Goal: Information Seeking & Learning: Learn about a topic

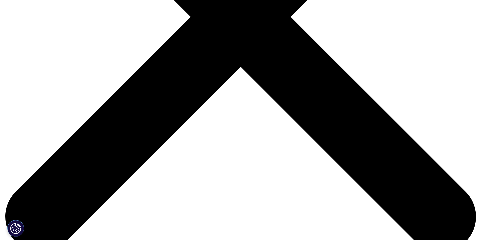
scroll to position [228, 0]
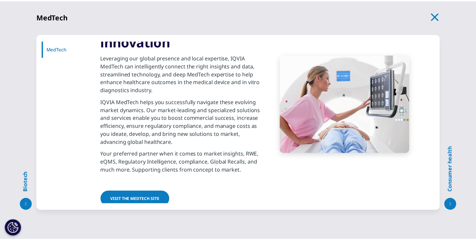
scroll to position [45, 0]
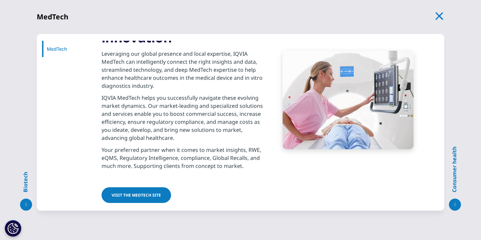
click at [208, 214] on div "Biotech MedTech Jump to MedTech MedTech" at bounding box center [240, 120] width 481 height 240
click at [204, 226] on div "Biotech MedTech Jump to MedTech MedTech" at bounding box center [240, 120] width 481 height 240
click at [143, 197] on span "Visit the MedTech site" at bounding box center [136, 195] width 49 height 6
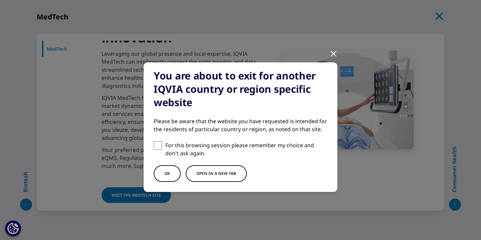
click at [198, 173] on button "Open in a new tab" at bounding box center [216, 173] width 61 height 17
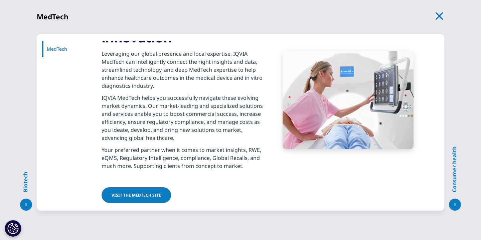
click at [439, 13] on icon "button" at bounding box center [439, 15] width 9 height 9
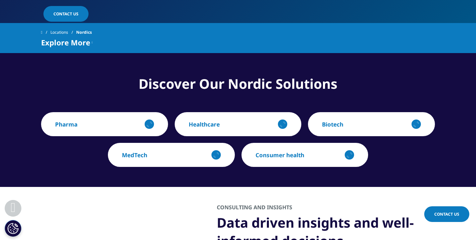
scroll to position [0, 0]
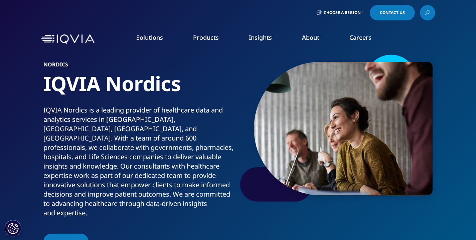
click at [254, 110] on link "View Open Roles" at bounding box center [293, 108] width 107 height 7
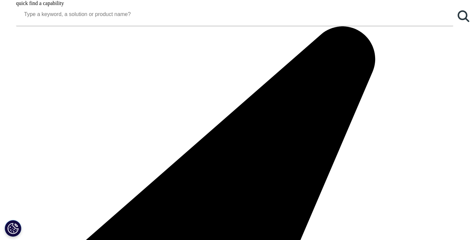
scroll to position [878, 0]
